Goal: Transaction & Acquisition: Purchase product/service

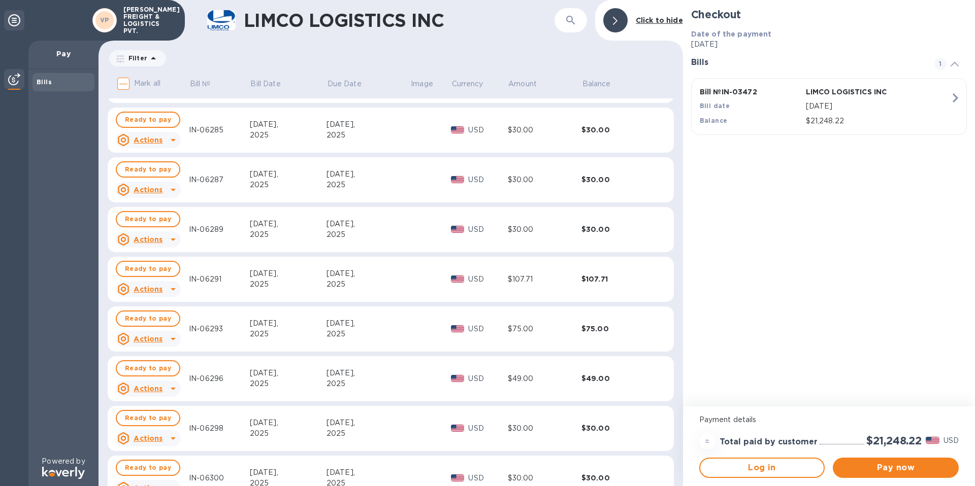
scroll to position [6758, 0]
click at [168, 439] on icon at bounding box center [173, 439] width 12 height 12
click at [166, 466] on b "Open bill" at bounding box center [161, 465] width 34 height 8
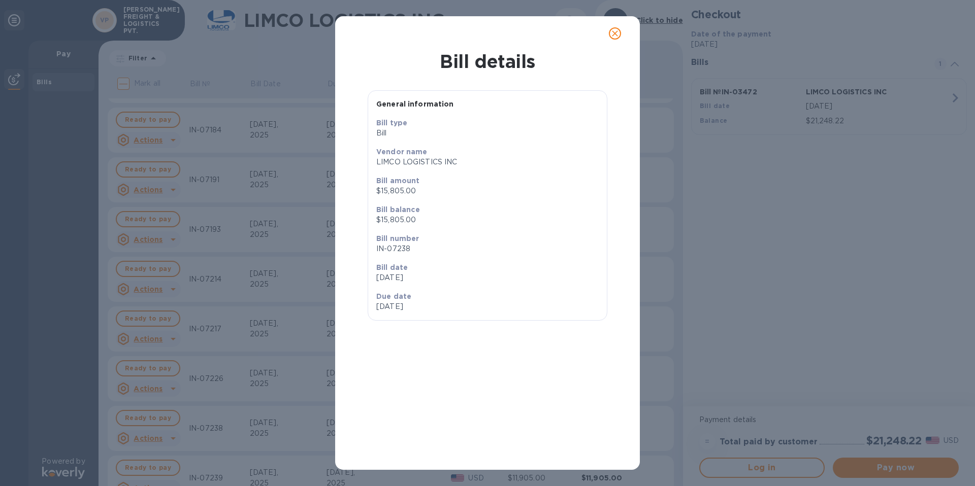
click at [618, 36] on icon "close" at bounding box center [615, 33] width 10 height 10
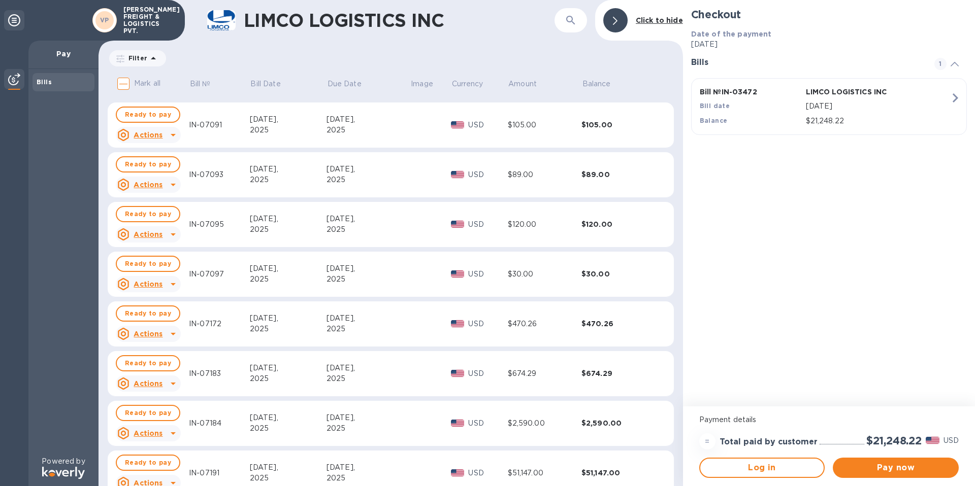
scroll to position [6211, 0]
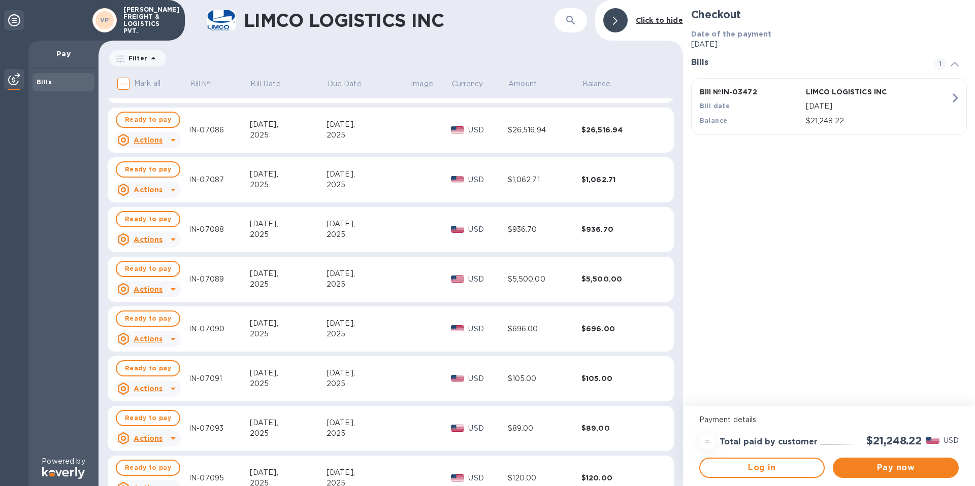
click at [137, 51] on div "Filter" at bounding box center [137, 58] width 57 height 16
click at [143, 60] on p "Filter" at bounding box center [135, 58] width 23 height 9
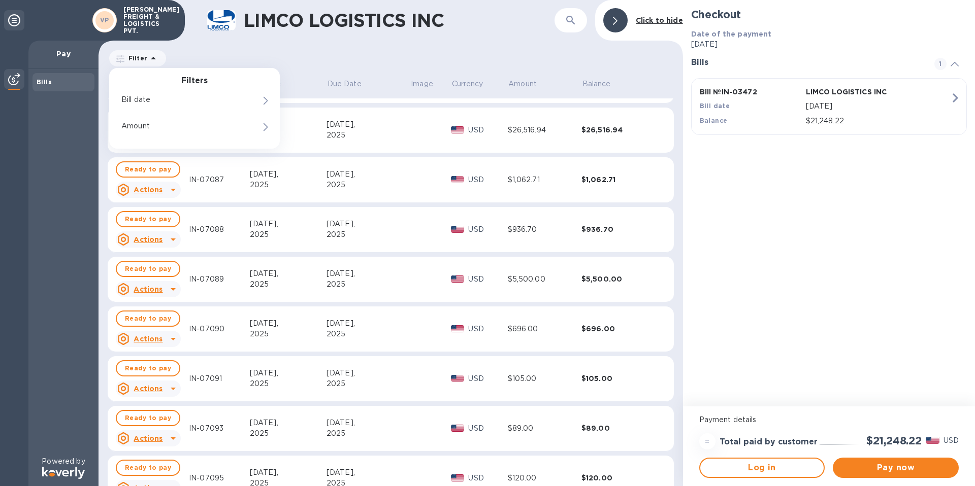
click at [366, 49] on div "Filter Filters Bill date Amount Amount" at bounding box center [391, 58] width 566 height 19
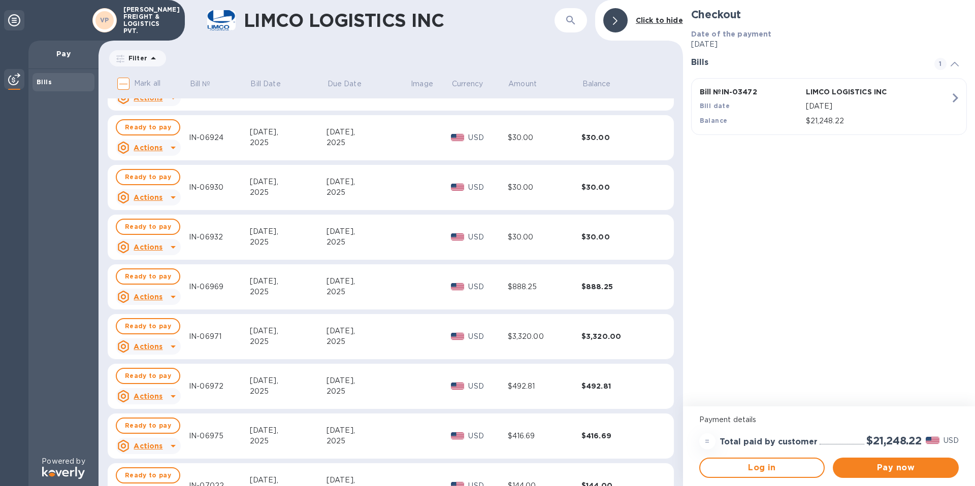
scroll to position [5551, 0]
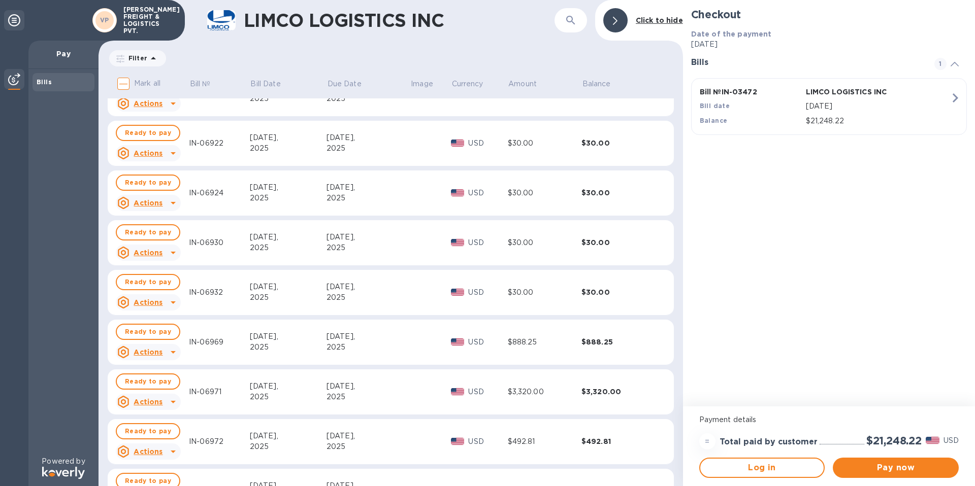
click at [516, 39] on div "LIMCO LOGISTICS INC ​ Click to hide" at bounding box center [390, 20] width 584 height 41
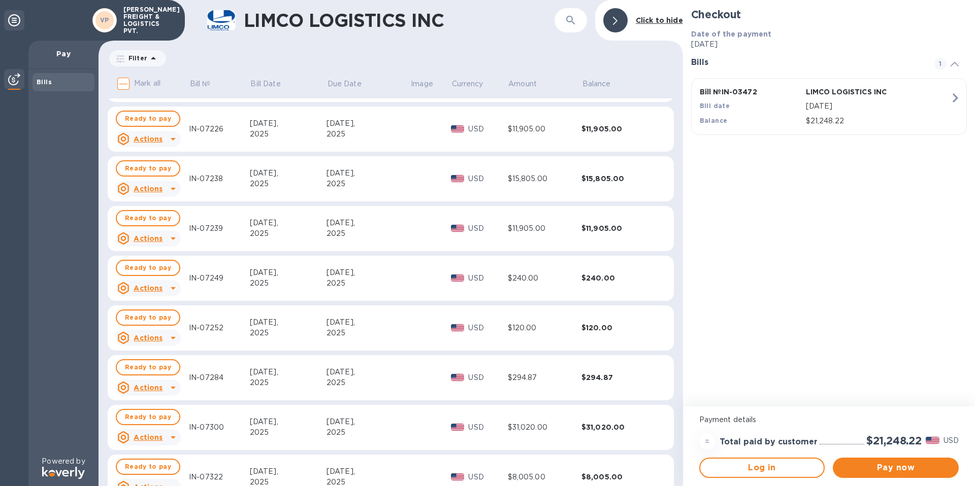
scroll to position [7226, 0]
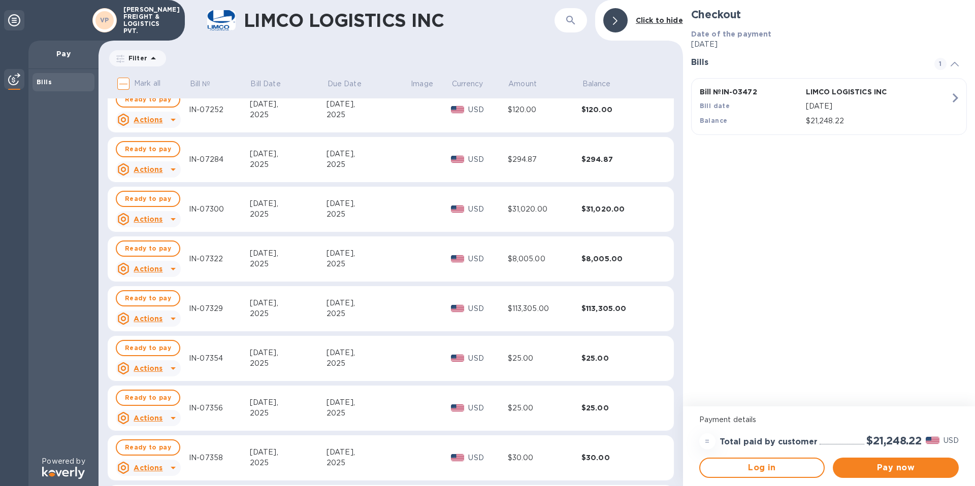
click at [171, 419] on icon at bounding box center [173, 418] width 12 height 12
click at [164, 454] on p "Open bill" at bounding box center [161, 459] width 34 height 11
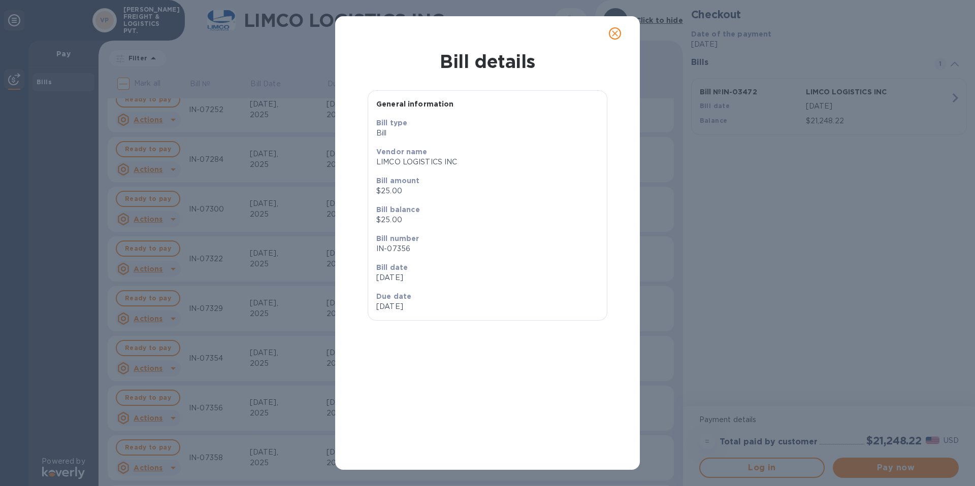
click at [615, 33] on icon "close" at bounding box center [615, 33] width 6 height 6
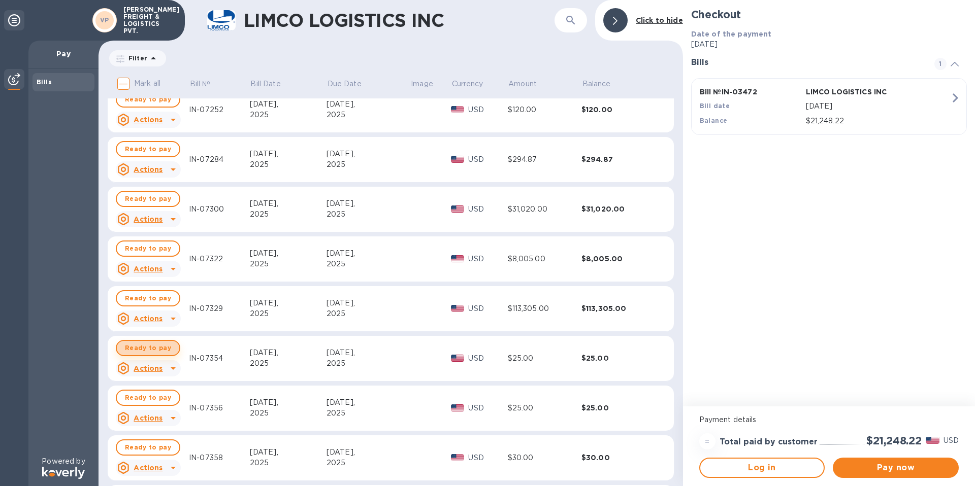
click at [156, 346] on span "Ready to pay" at bounding box center [148, 348] width 46 height 12
click at [165, 354] on div "In checkout" at bounding box center [147, 348] width 63 height 16
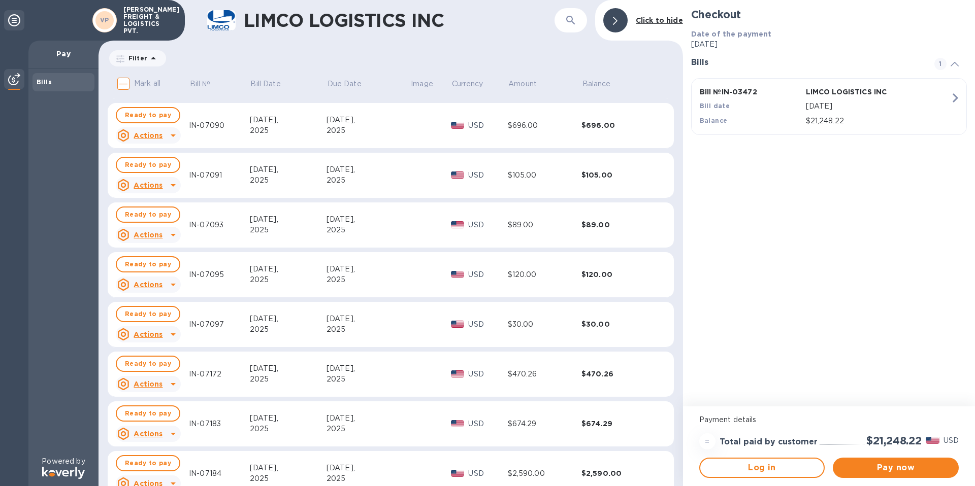
scroll to position [6414, 0]
click at [156, 387] on u "Actions" at bounding box center [148, 385] width 29 height 8
click at [158, 429] on b "Open bill" at bounding box center [161, 426] width 34 height 8
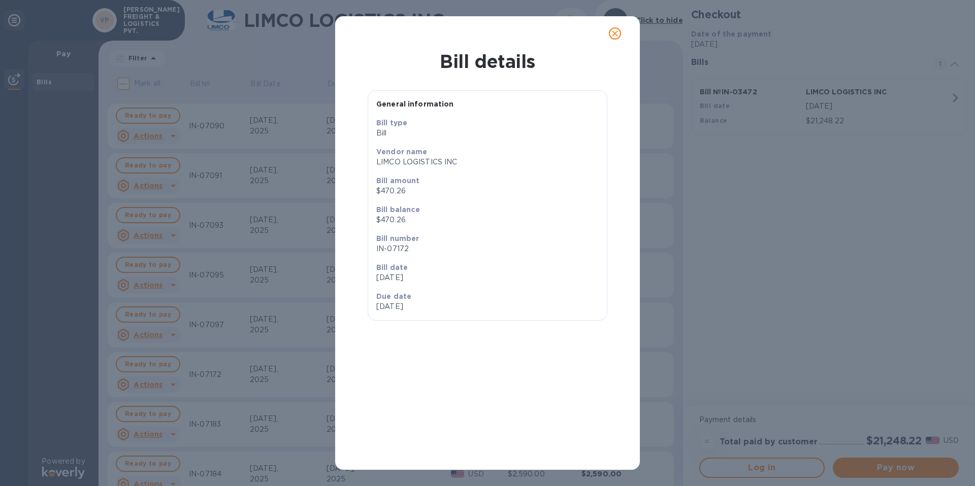
click at [434, 265] on p "Bill date" at bounding box center [487, 267] width 222 height 10
click at [615, 27] on span "close" at bounding box center [615, 33] width 12 height 12
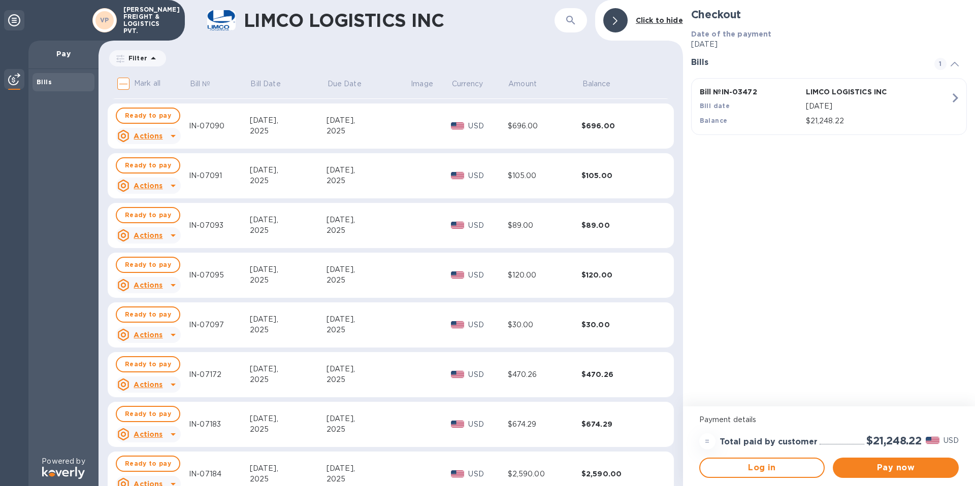
click at [611, 20] on div at bounding box center [615, 20] width 24 height 24
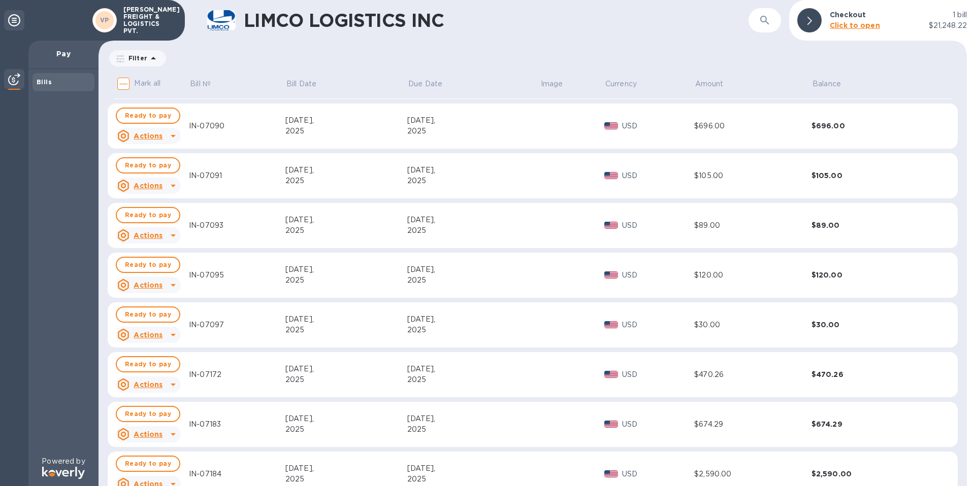
click at [16, 21] on icon at bounding box center [14, 20] width 12 height 12
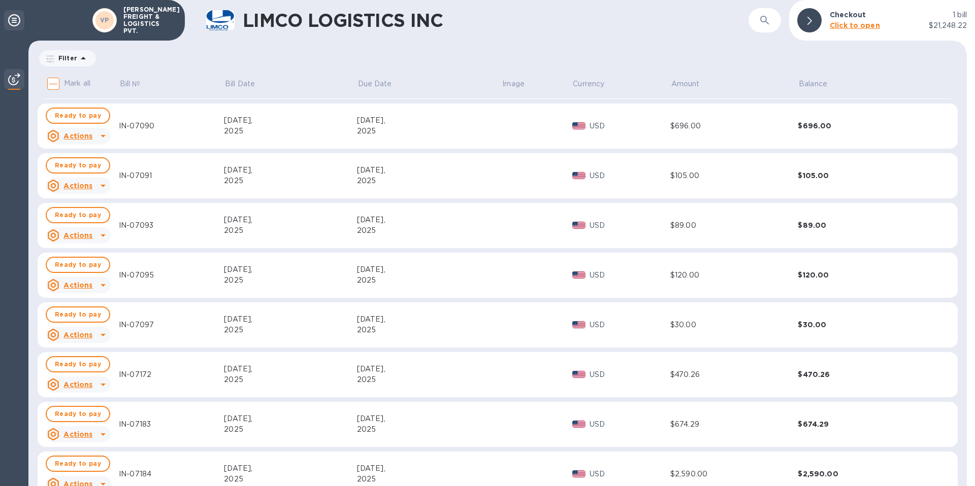
click at [14, 21] on icon at bounding box center [14, 20] width 12 height 12
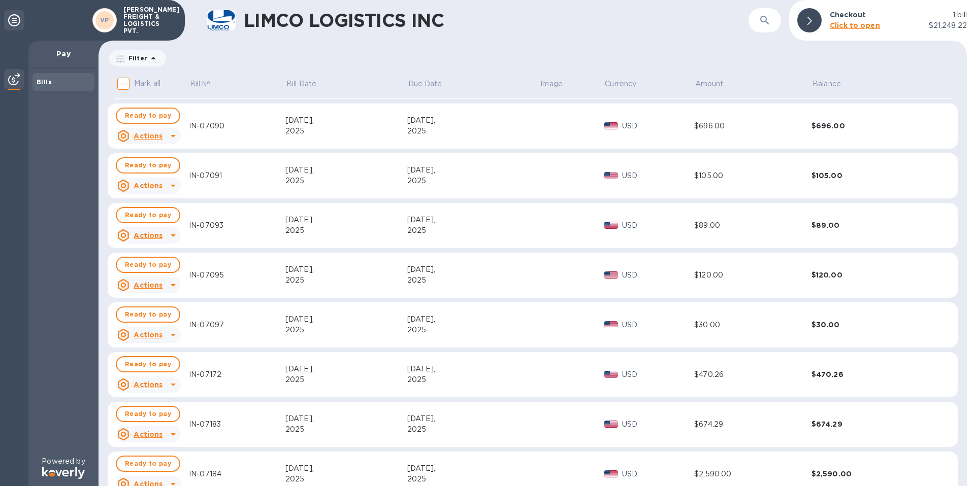
click at [14, 83] on img at bounding box center [14, 79] width 12 height 12
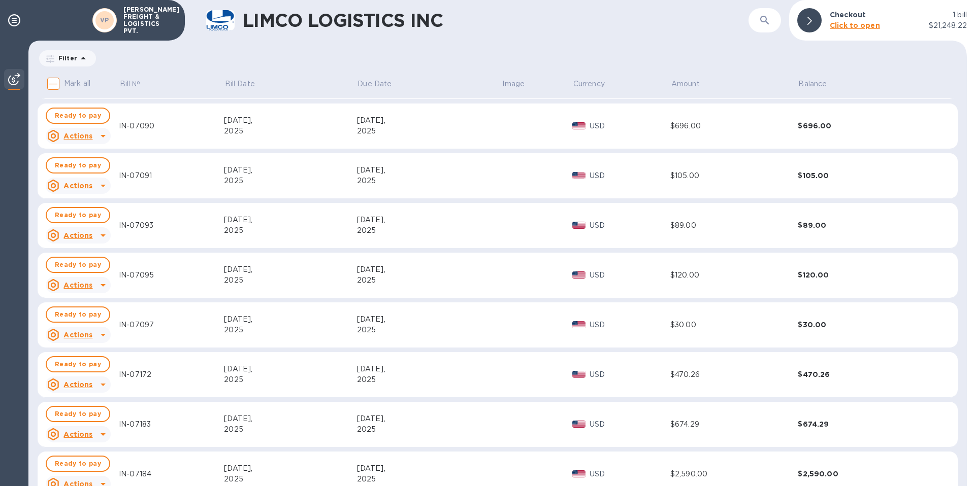
click at [14, 83] on img at bounding box center [14, 79] width 12 height 12
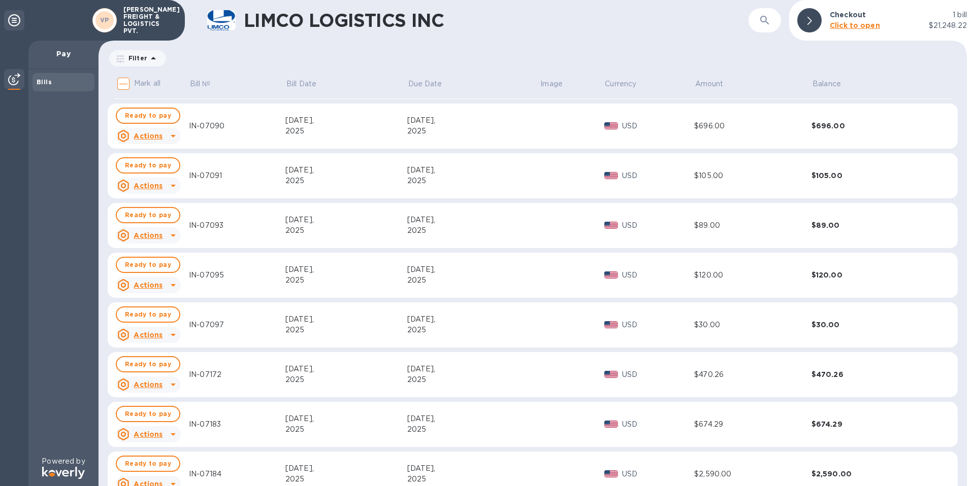
drag, startPoint x: 968, startPoint y: 408, endPoint x: 974, endPoint y: 344, distance: 63.8
click at [974, 344] on div at bounding box center [971, 243] width 8 height 486
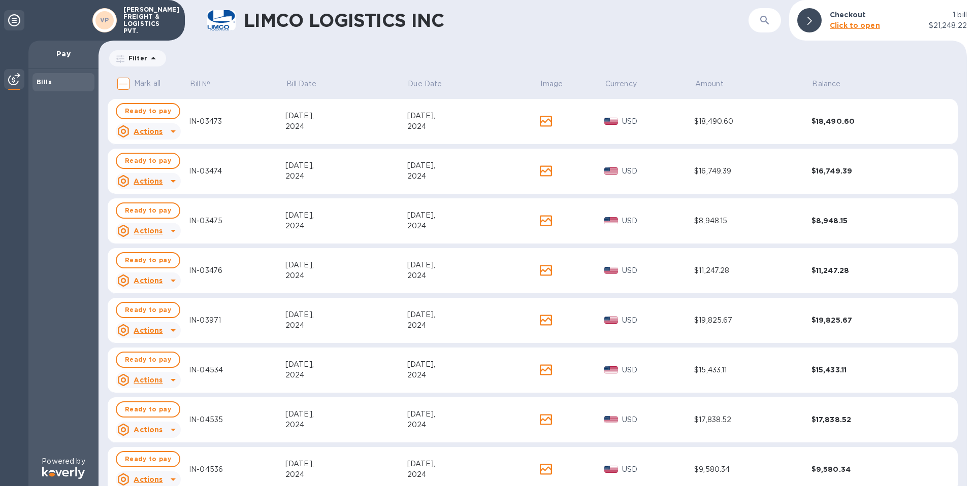
scroll to position [0, 0]
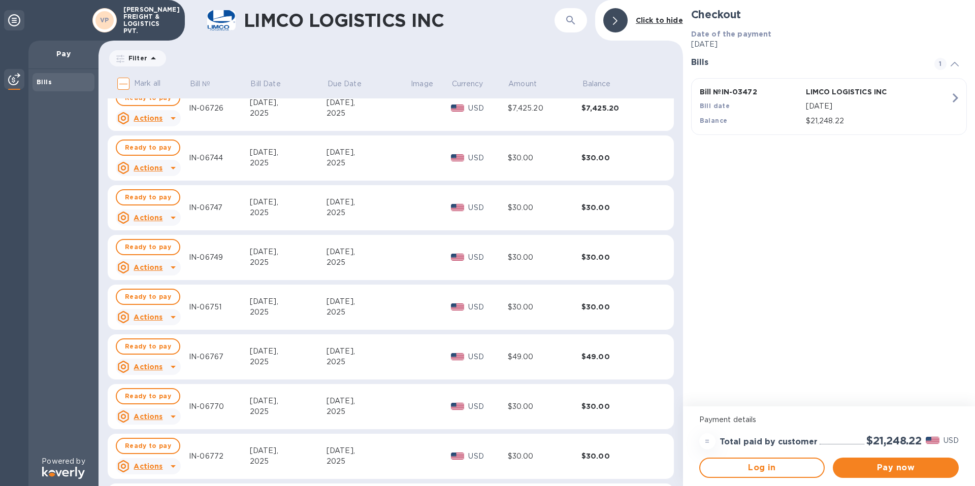
scroll to position [4242, 0]
